Goal: Task Accomplishment & Management: Complete application form

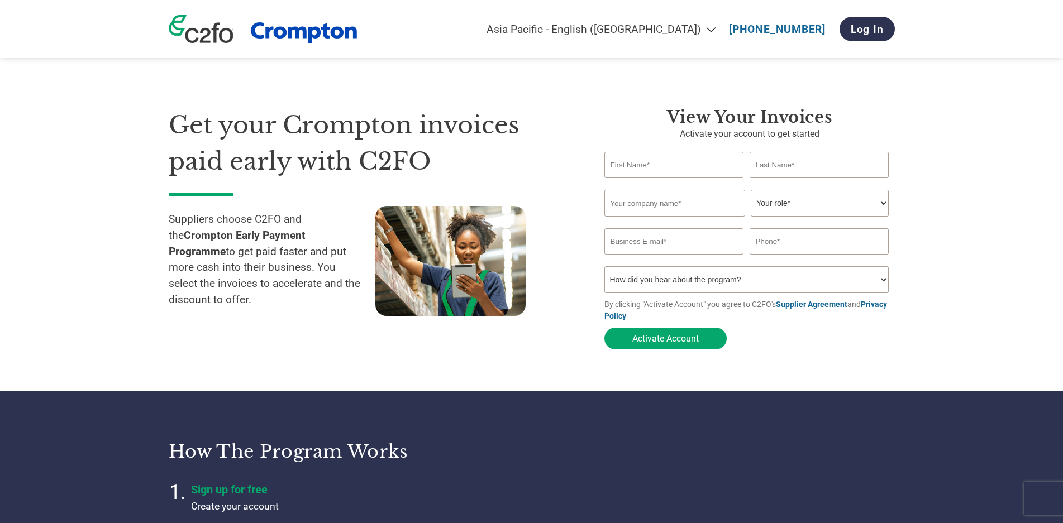
select select "en-IN"
click at [668, 168] on input "text" at bounding box center [674, 165] width 140 height 26
click at [625, 161] on input "text" at bounding box center [674, 165] width 140 height 26
type input "l"
type input "LAKSHMI"
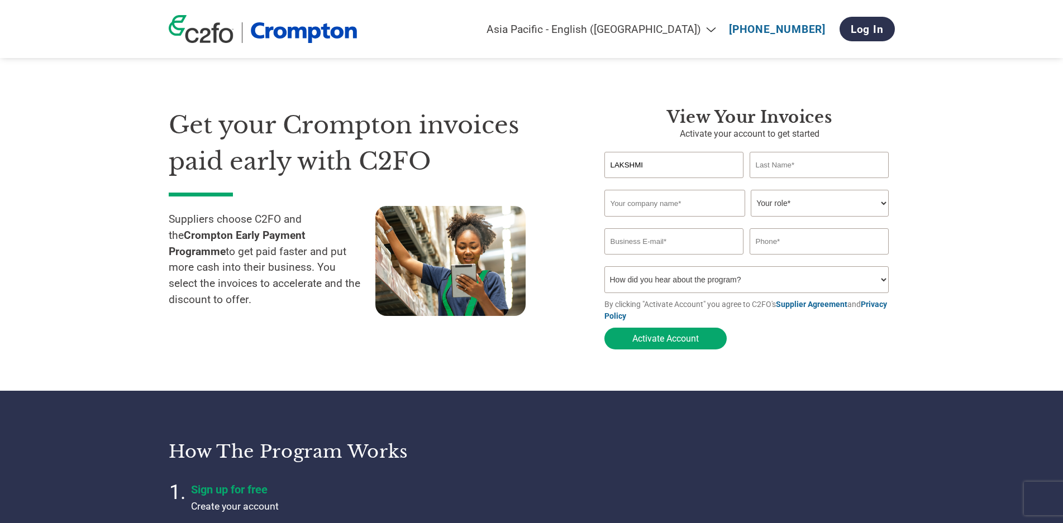
click at [785, 164] on input "text" at bounding box center [820, 165] width 140 height 26
type input "[PERSON_NAME]"
click at [651, 203] on input "text" at bounding box center [674, 203] width 141 height 27
type input "RG INDUSTRIES PVT LTD"
click at [880, 201] on select "Your role* CFO Controller Credit Manager Finance Director Treasurer CEO Preside…" at bounding box center [820, 203] width 138 height 27
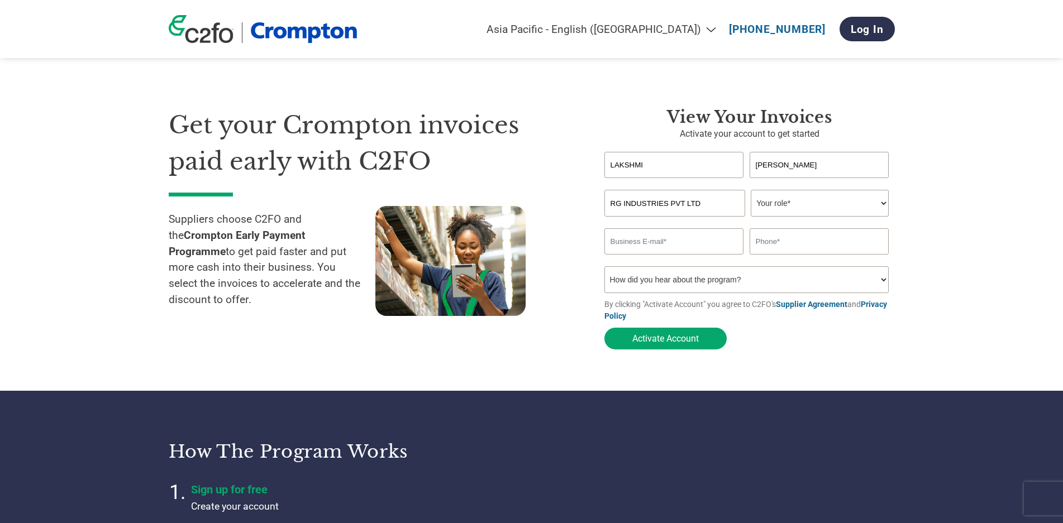
select select "ACCOUNTING"
click at [751, 190] on select "Your role* CFO Controller Credit Manager Finance Director Treasurer CEO Preside…" at bounding box center [820, 203] width 138 height 27
click at [678, 244] on input "email" at bounding box center [674, 241] width 140 height 26
paste input "[EMAIL_ADDRESS][DOMAIN_NAME]"
click at [780, 245] on input "text" at bounding box center [820, 241] width 140 height 26
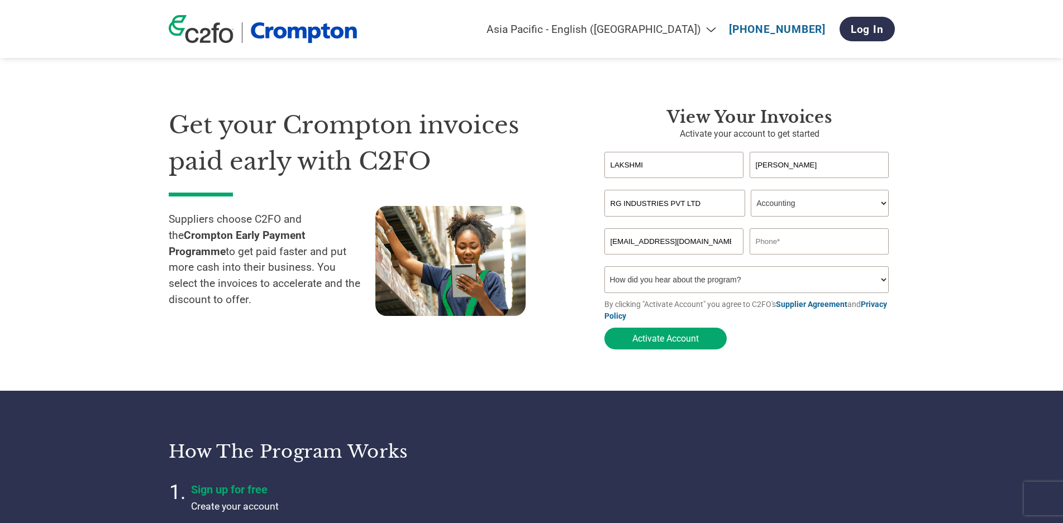
drag, startPoint x: 728, startPoint y: 242, endPoint x: 605, endPoint y: 240, distance: 122.9
click at [605, 240] on input "[EMAIL_ADDRESS][DOMAIN_NAME]" at bounding box center [674, 241] width 140 height 26
type input "R"
type input "[EMAIL_ADDRESS][DOMAIN_NAME]"
click at [784, 246] on input "text" at bounding box center [820, 241] width 140 height 26
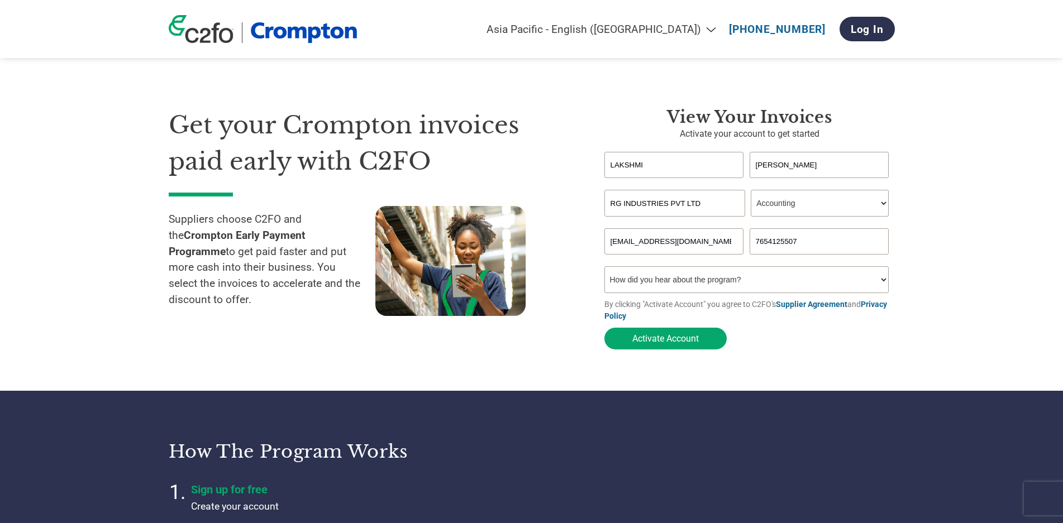
type input "7654125507"
click at [880, 282] on select "How did you hear about the program? Received a letter Email Social Media Online…" at bounding box center [746, 279] width 285 height 27
select select "Email"
click at [604, 266] on select "How did you hear about the program? Received a letter Email Social Media Online…" at bounding box center [746, 279] width 285 height 27
click at [663, 344] on button "Activate Account" at bounding box center [665, 339] width 122 height 22
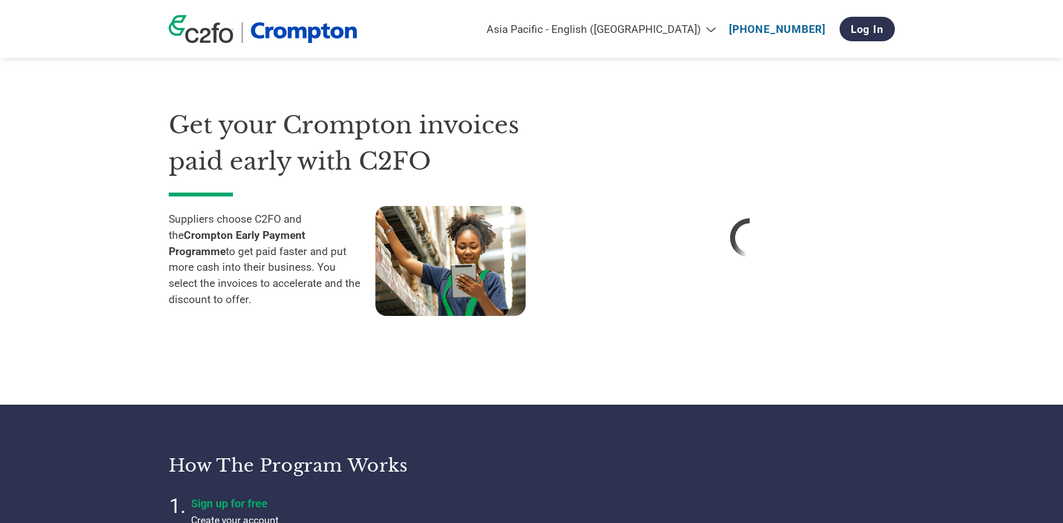
select select "en-IN"
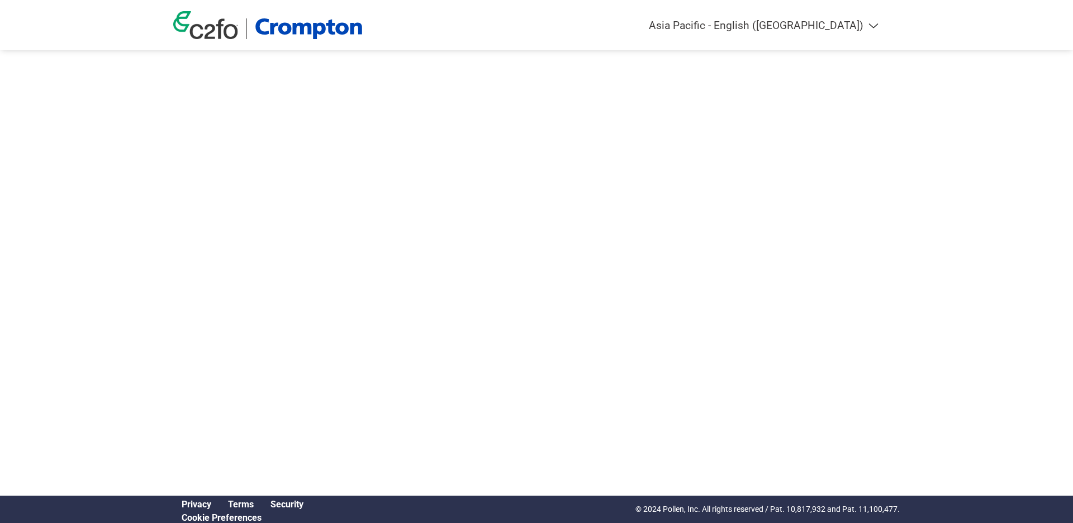
select select "en-IN"
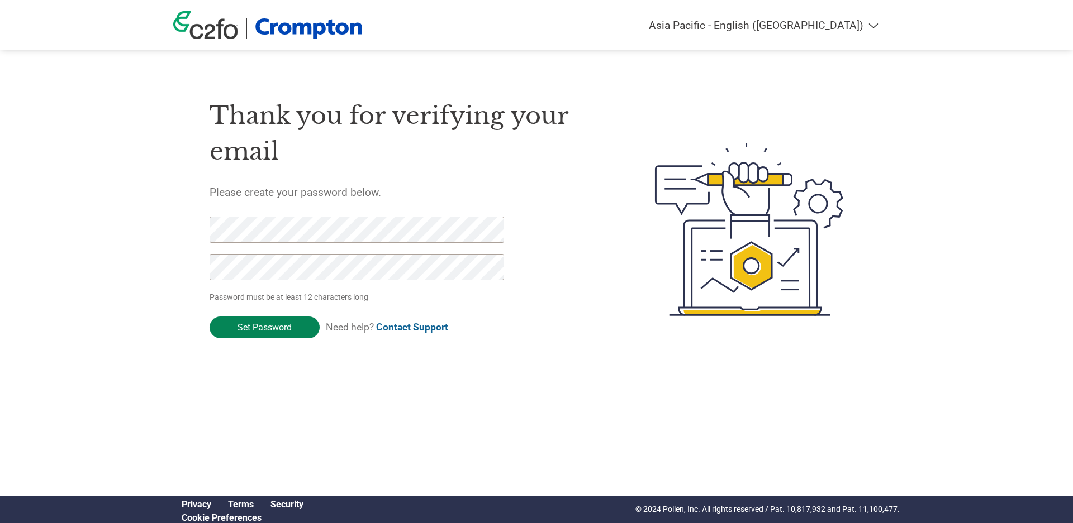
click at [259, 327] on input "Set Password" at bounding box center [264, 328] width 110 height 22
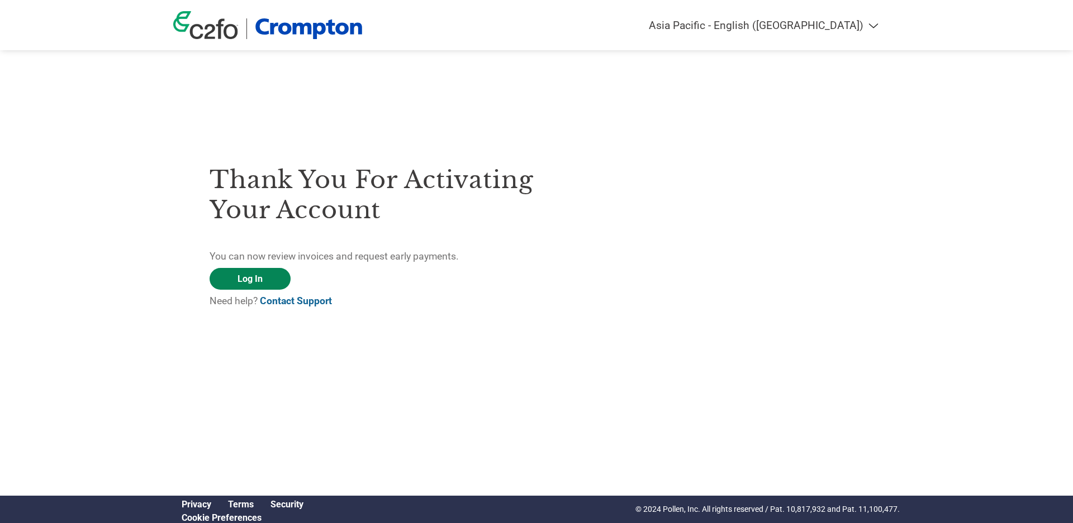
click at [248, 282] on link "Log In" at bounding box center [249, 279] width 81 height 22
